Goal: Task Accomplishment & Management: Manage account settings

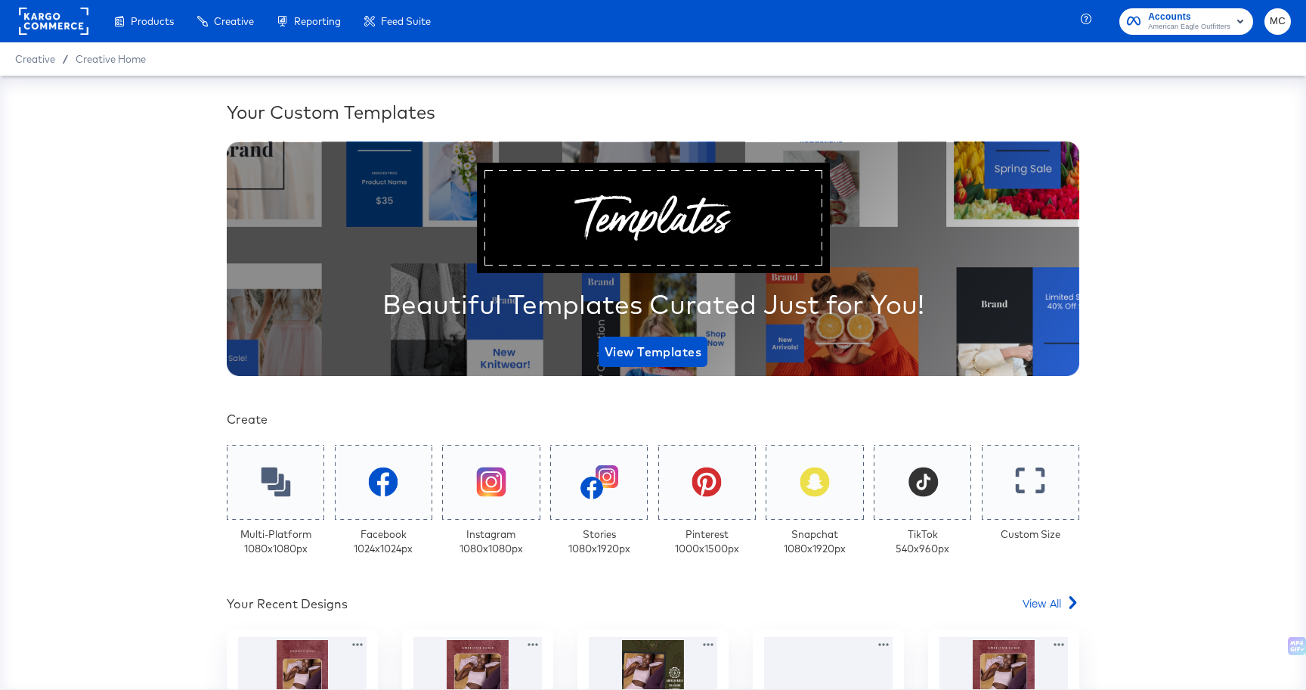
click at [58, 18] on rect at bounding box center [54, 21] width 70 height 27
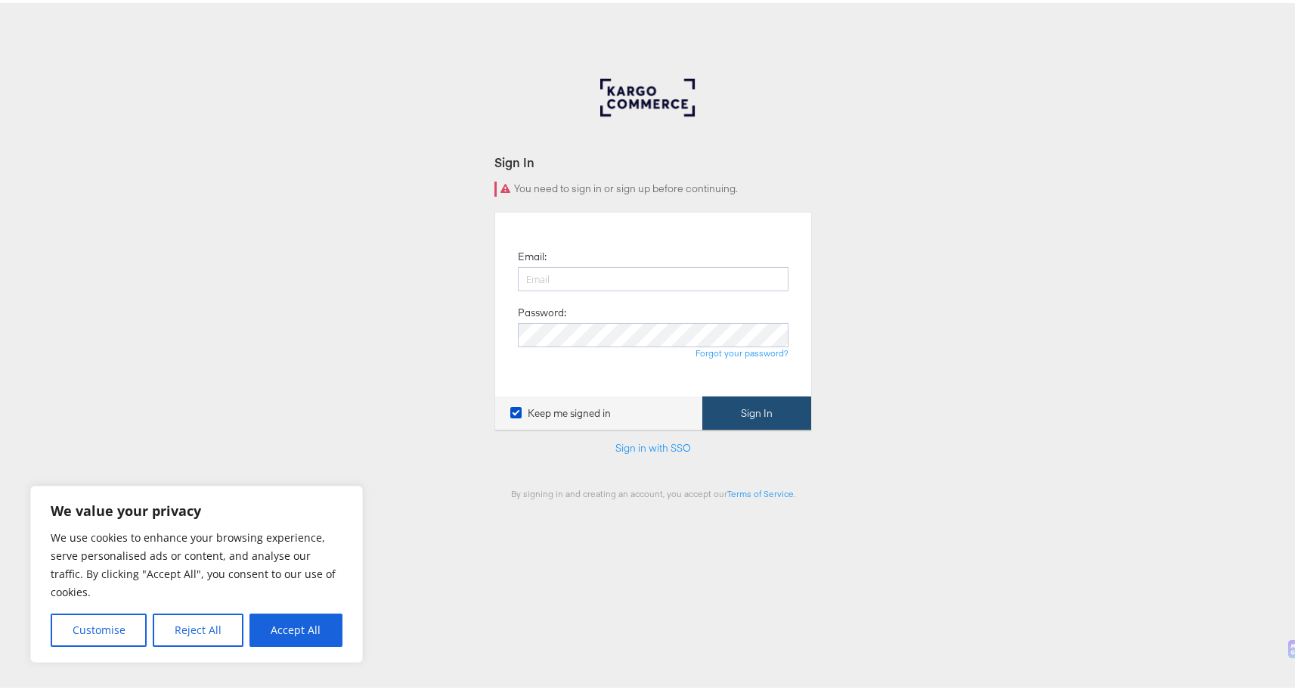
type input "[PERSON_NAME][EMAIL_ADDRESS][PERSON_NAME][DOMAIN_NAME]"
click at [765, 408] on button "Sign In" at bounding box center [756, 410] width 109 height 34
